Goal: Check status

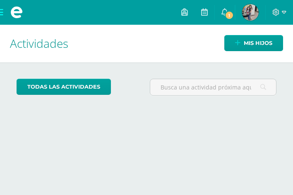
click at [247, 5] on img at bounding box center [250, 12] width 17 height 17
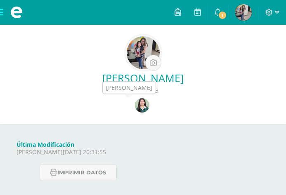
click at [140, 104] on img at bounding box center [142, 105] width 14 height 14
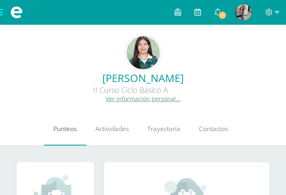
click at [65, 128] on span "Punteos" at bounding box center [65, 129] width 24 height 9
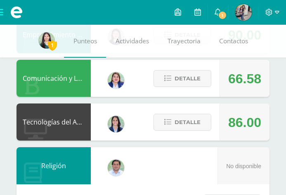
scroll to position [306, 0]
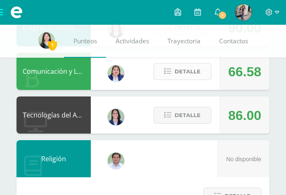
click at [193, 74] on span "Detalle" at bounding box center [188, 71] width 26 height 15
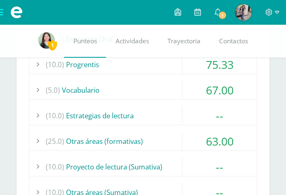
scroll to position [442, 0]
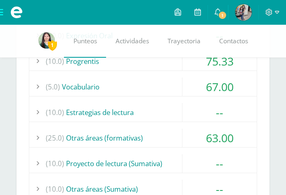
click at [221, 95] on div "67.00" at bounding box center [220, 87] width 74 height 19
